Goal: Complete application form: Complete application form

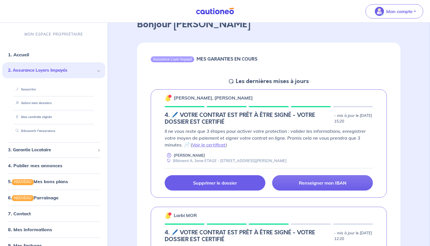
scroll to position [9, 0]
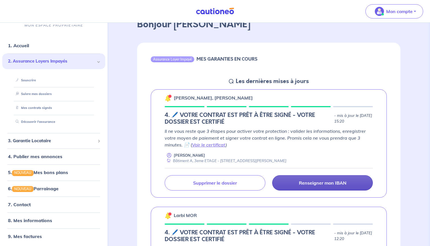
click at [341, 179] on link "Renseigner mon IBAN" at bounding box center [322, 182] width 101 height 15
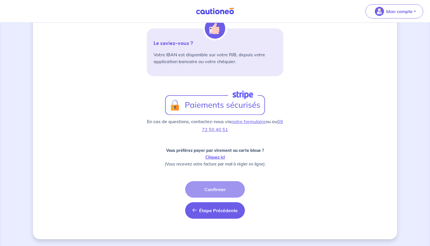
scroll to position [130, 0]
click at [197, 214] on button "Étape Précédente Précédent" at bounding box center [215, 210] width 60 height 16
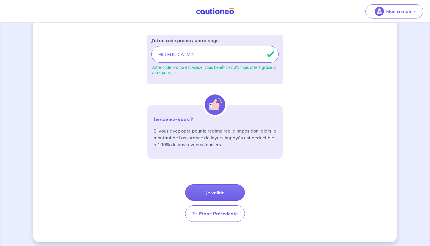
scroll to position [174, 0]
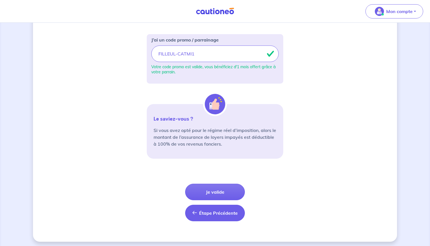
click at [209, 213] on span "Étape Précédente" at bounding box center [218, 213] width 39 height 6
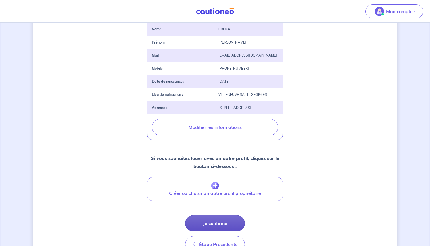
scroll to position [142, 0]
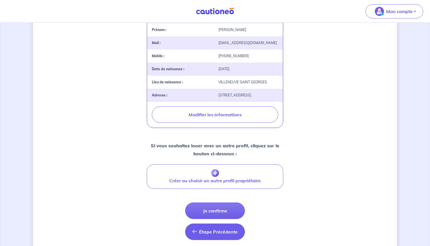
click at [206, 229] on span "Étape Précédente" at bounding box center [218, 232] width 39 height 6
select select "FR"
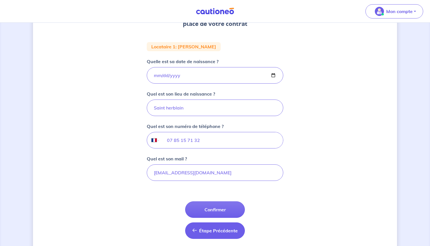
click at [209, 230] on span "Étape Précédente" at bounding box center [218, 231] width 39 height 6
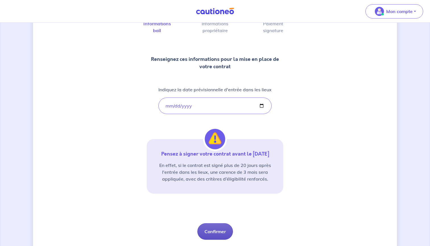
scroll to position [51, 0]
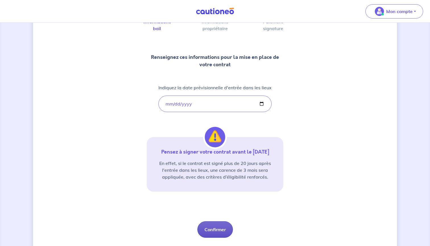
click at [221, 232] on button "Confirmer" at bounding box center [215, 229] width 36 height 16
select select "FR"
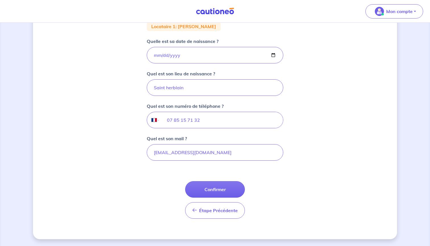
scroll to position [114, 0]
click at [211, 186] on button "Confirmer" at bounding box center [215, 189] width 60 height 16
select select "FR"
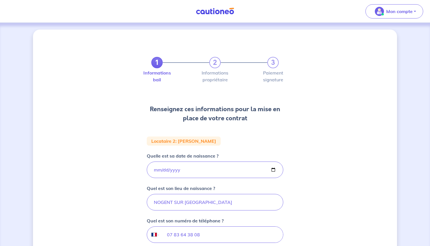
scroll to position [114, 0]
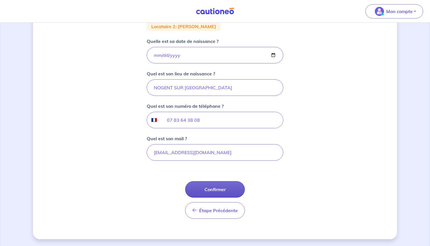
click at [217, 189] on button "Confirmer" at bounding box center [215, 189] width 60 height 16
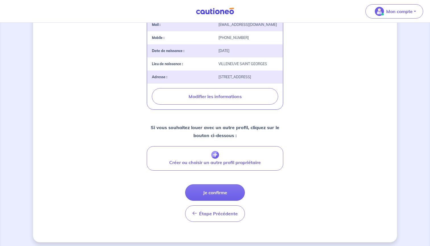
scroll to position [168, 0]
click at [218, 189] on button "Je confirme" at bounding box center [215, 192] width 60 height 16
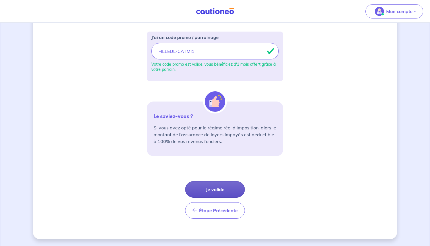
scroll to position [177, 0]
click at [216, 186] on button "Je valide" at bounding box center [215, 189] width 60 height 16
